Goal: Information Seeking & Learning: Learn about a topic

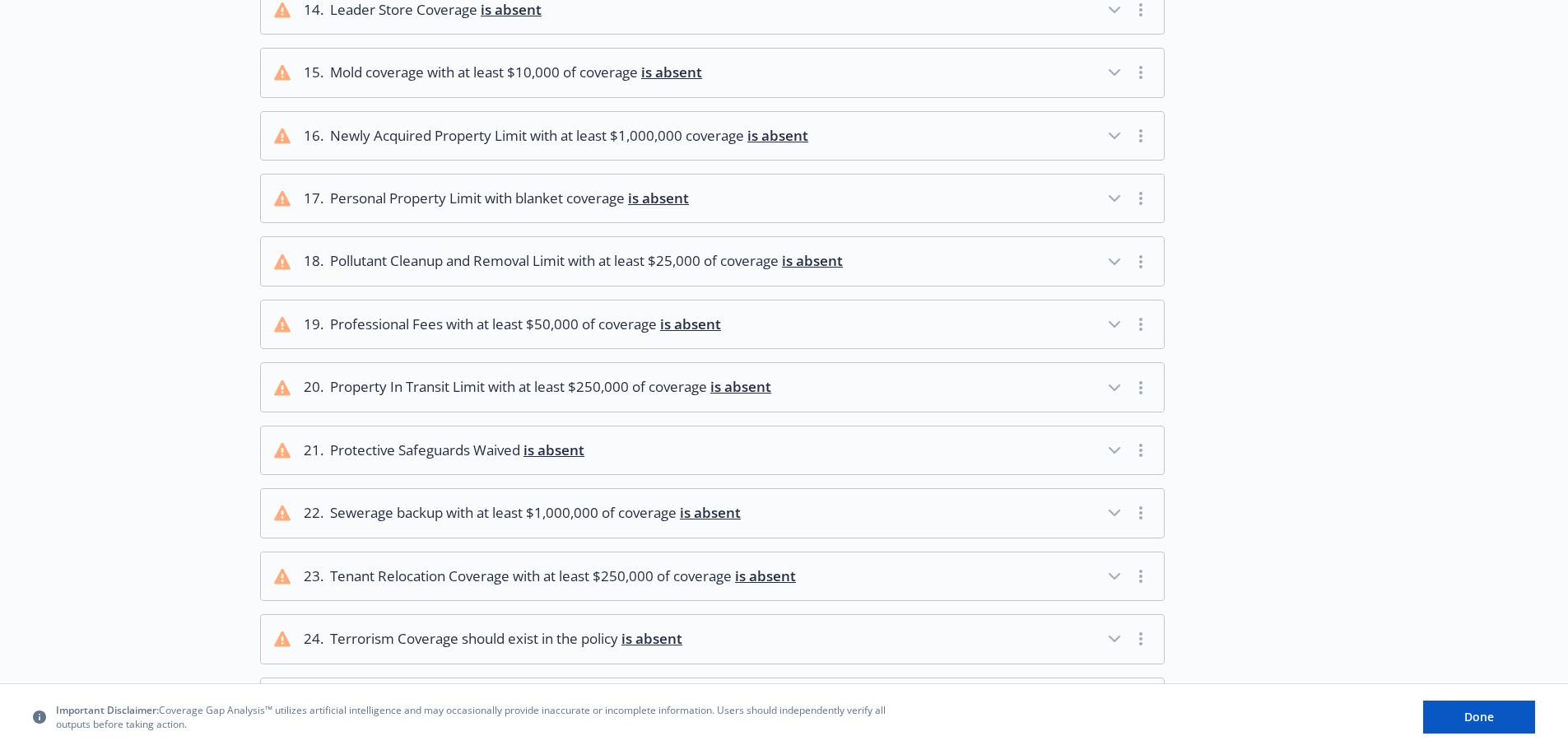
scroll to position [1301, 0]
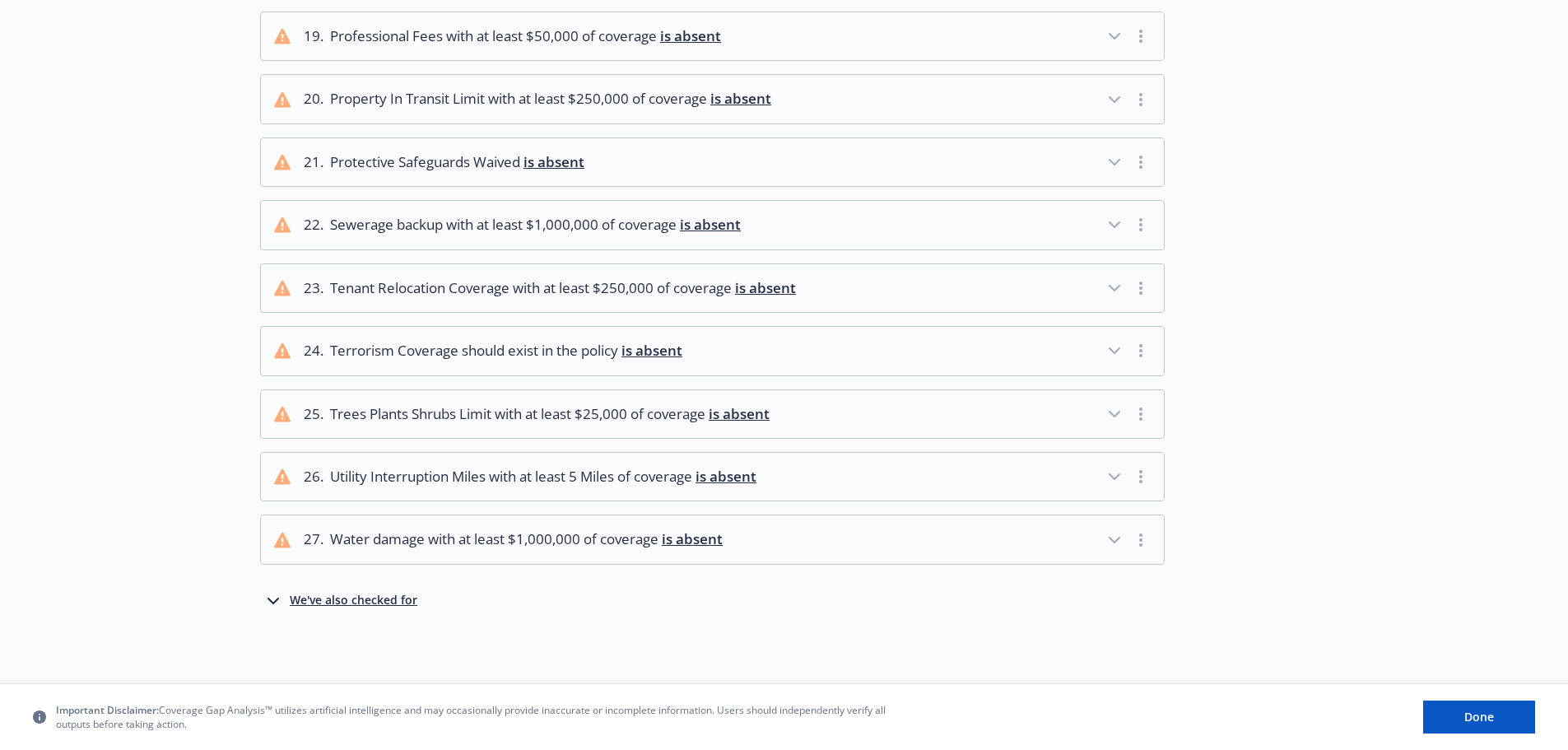
click at [386, 601] on div "We've also checked for" at bounding box center [354, 601] width 127 height 19
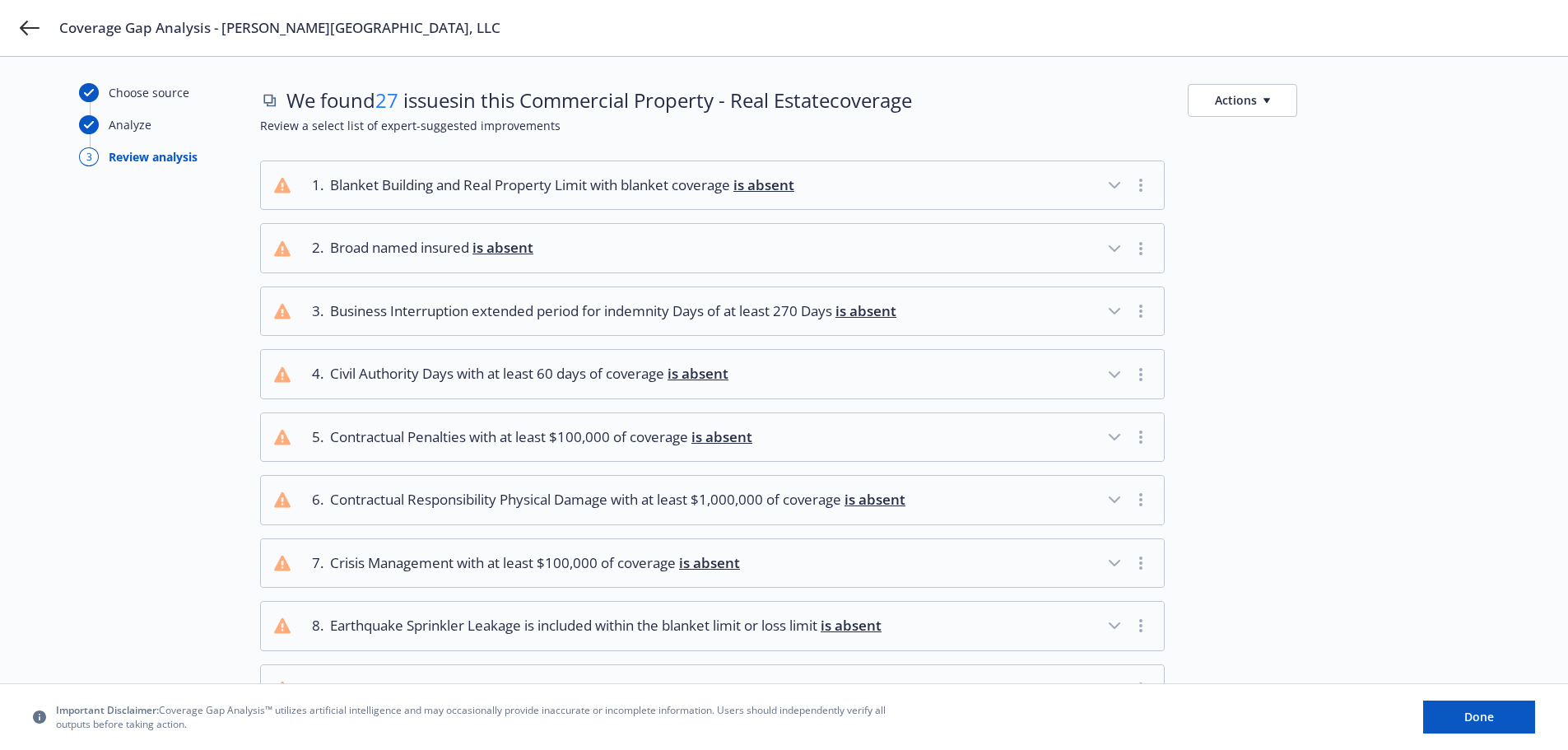
scroll to position [0, 0]
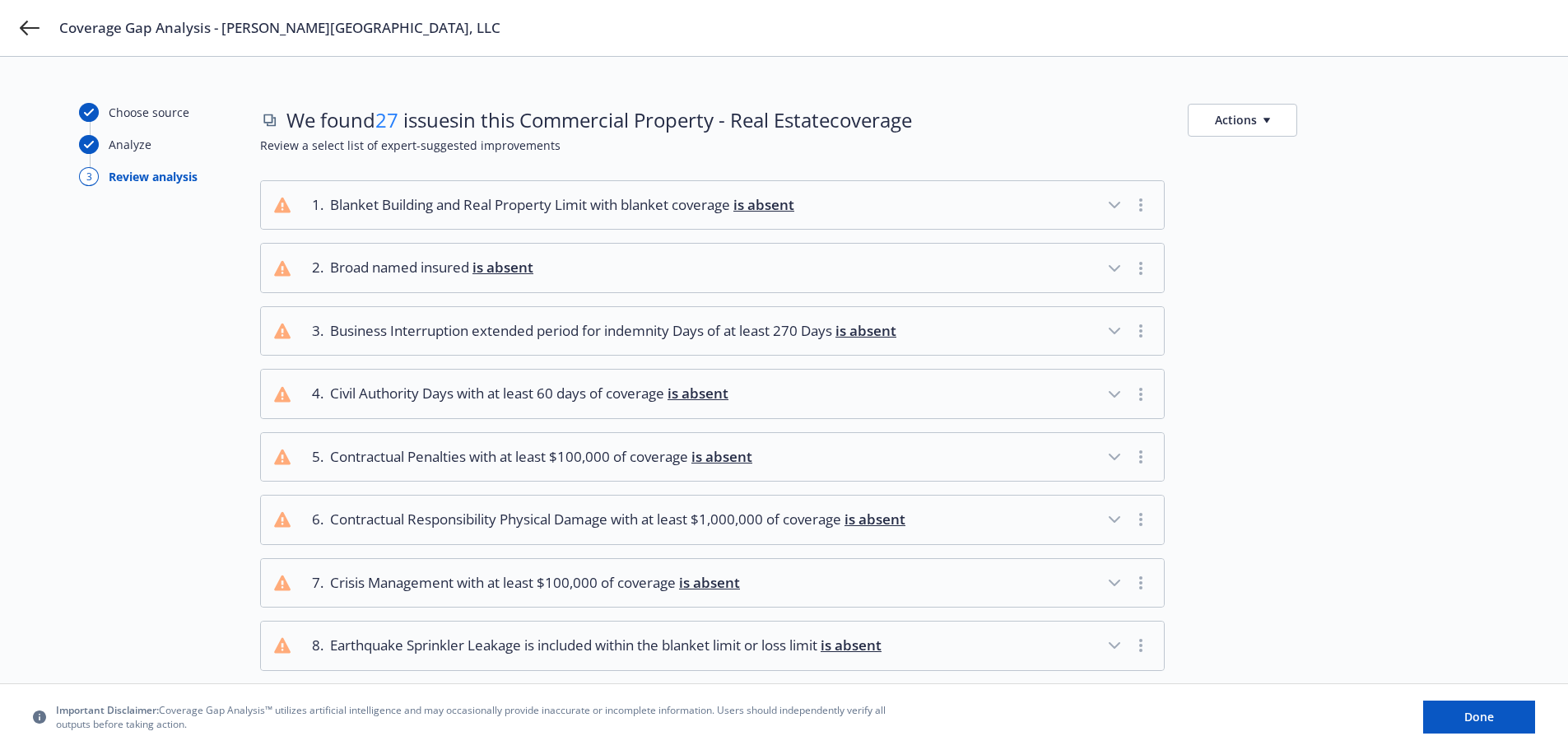
click at [1266, 125] on button "Actions" at bounding box center [1243, 119] width 110 height 33
click at [272, 117] on icon "button" at bounding box center [268, 118] width 7 height 7
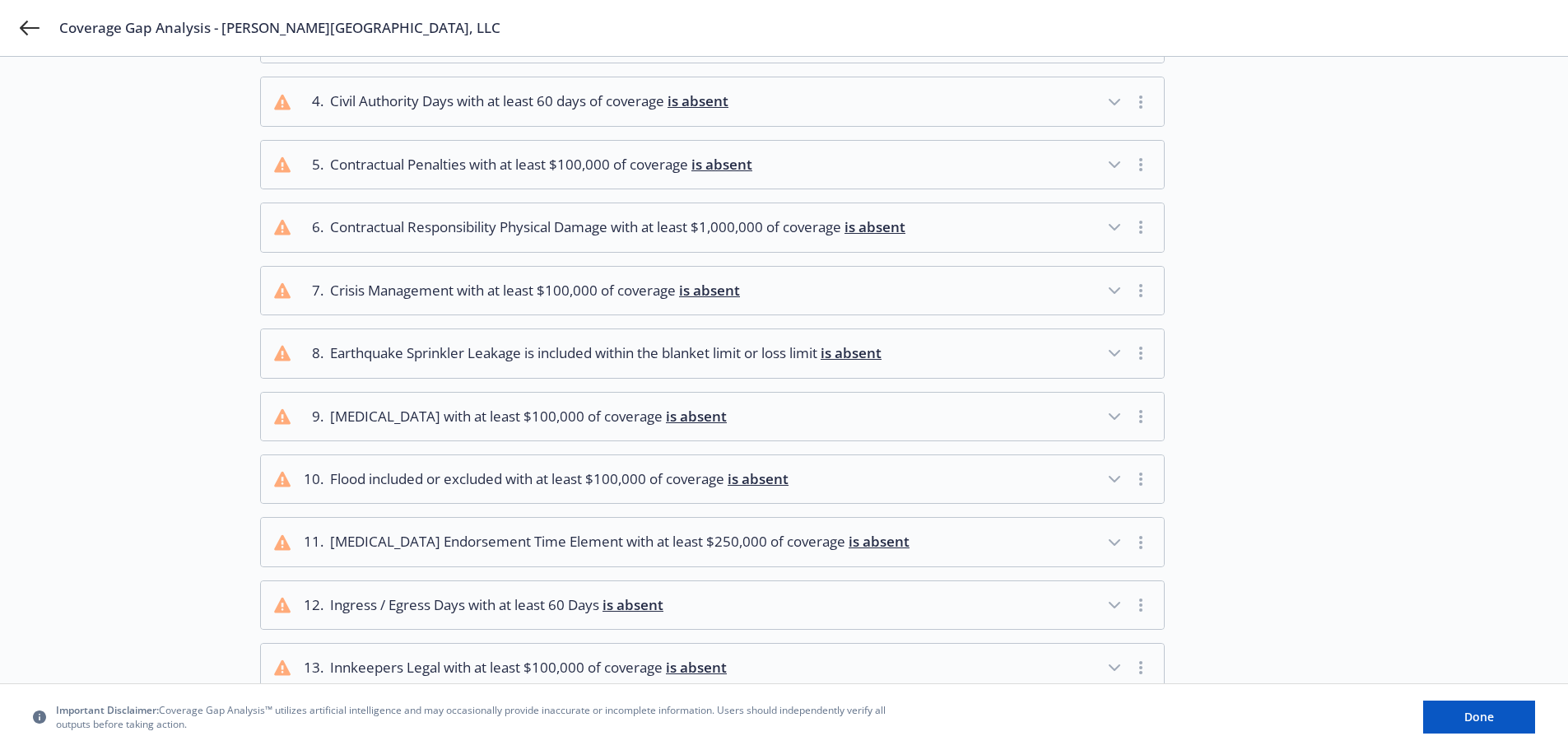
scroll to position [196, 0]
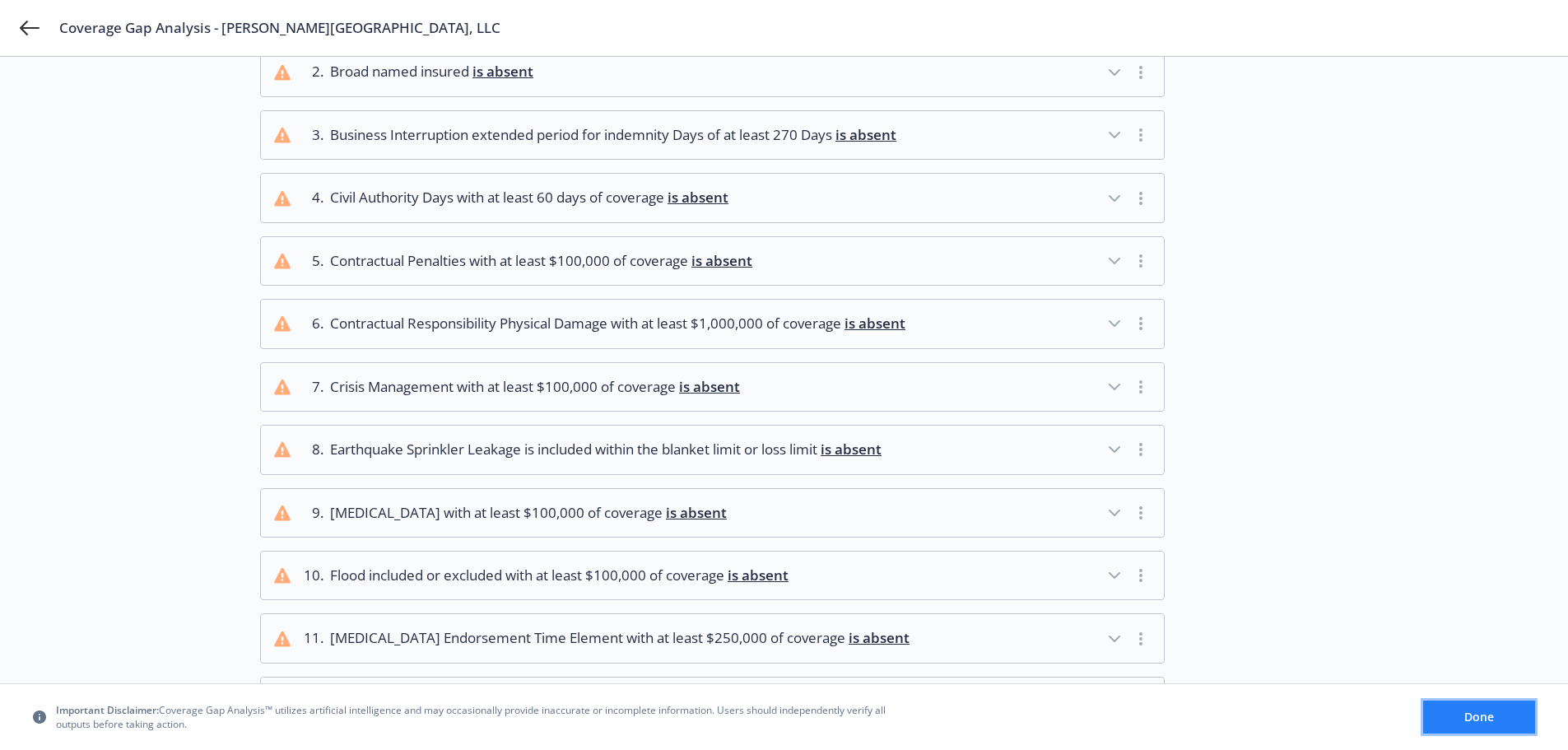
click at [1477, 712] on span "Done" at bounding box center [1480, 716] width 30 height 16
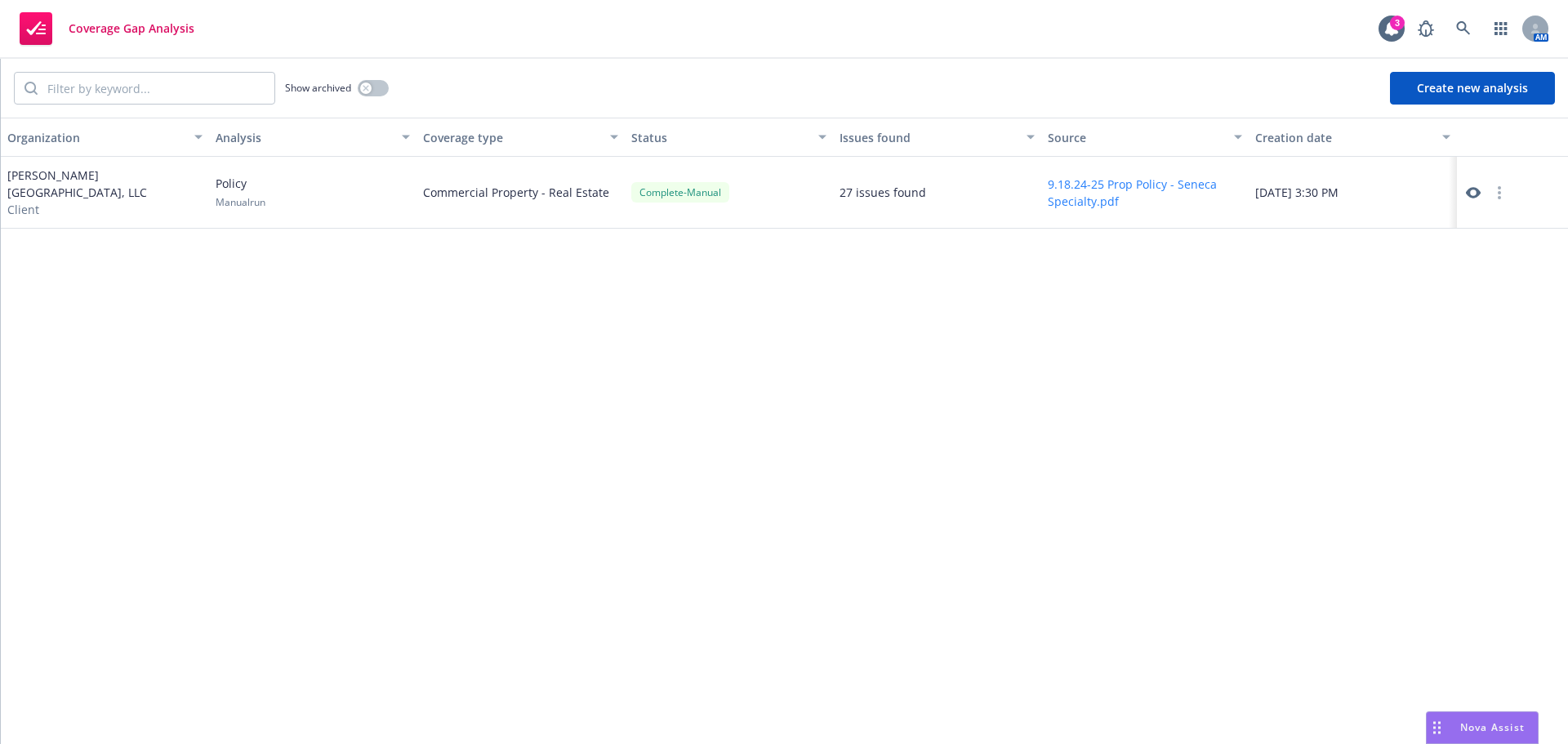
click at [1494, 193] on button "button" at bounding box center [1500, 192] width 19 height 19
click at [1265, 285] on div "Organization Analysis Coverage type Status Issues found Source Creation date EC…" at bounding box center [784, 431] width 1567 height 626
click at [1472, 194] on icon at bounding box center [1473, 192] width 15 height 11
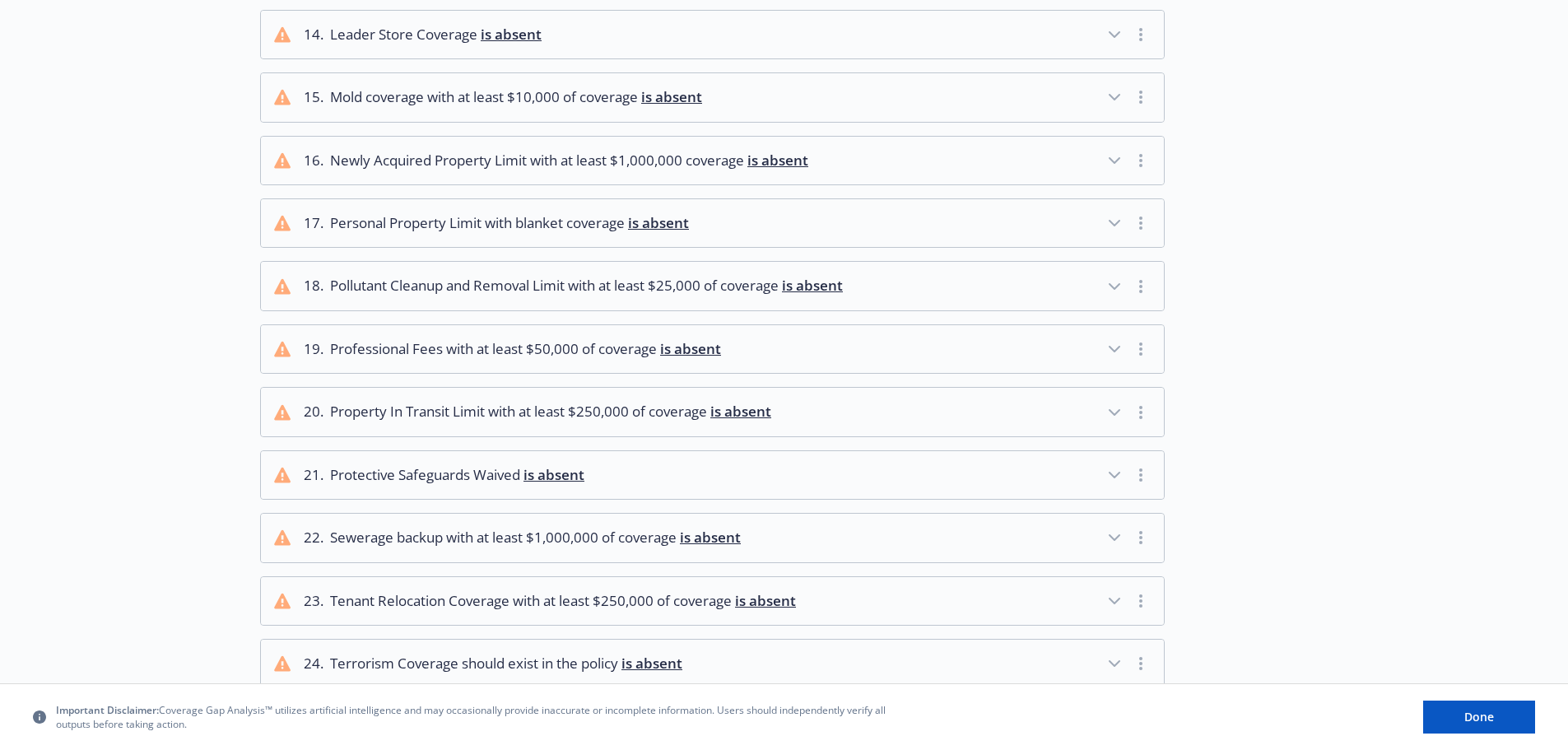
scroll to position [1301, 0]
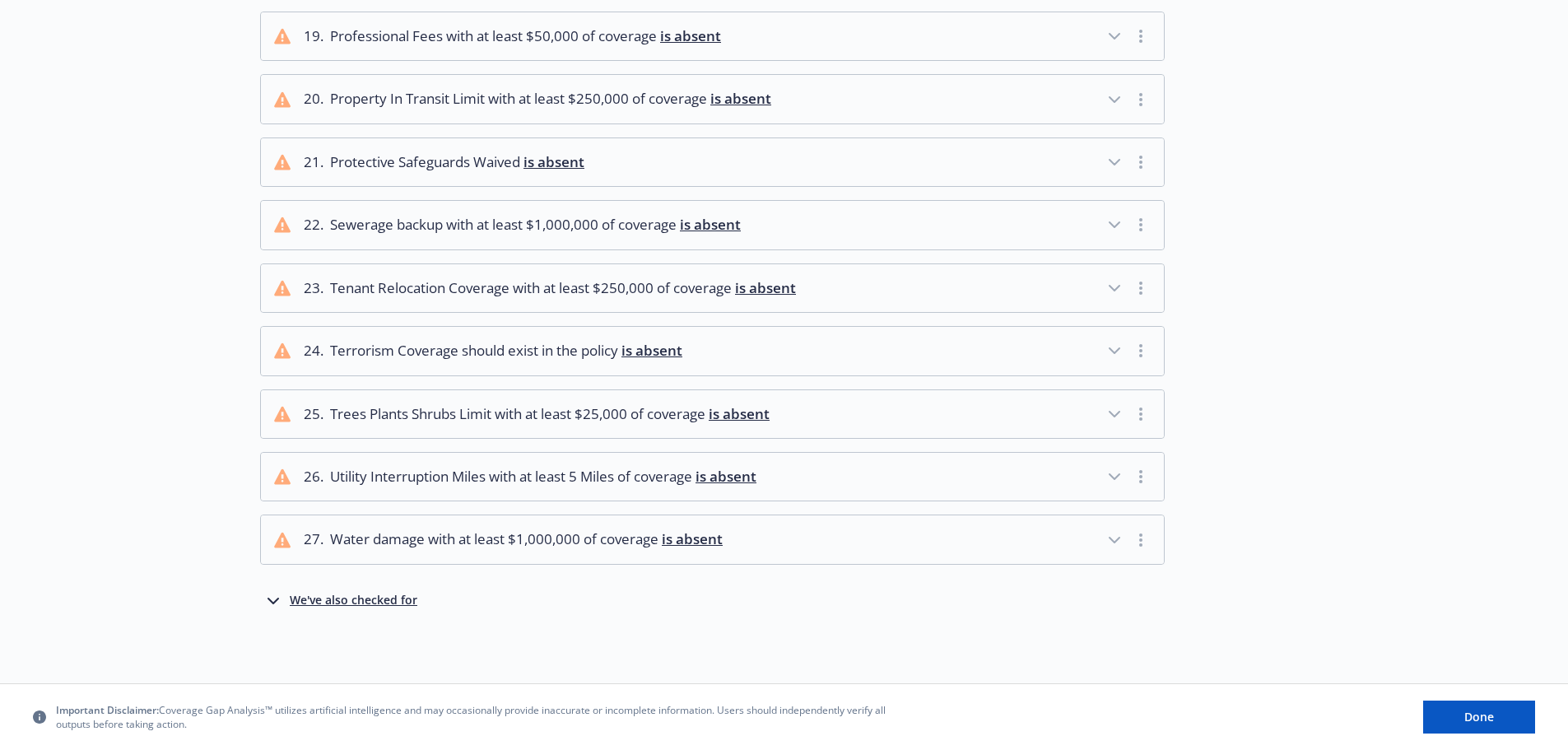
click at [366, 600] on div "We've also checked for" at bounding box center [354, 601] width 127 height 19
